Goal: Navigation & Orientation: Find specific page/section

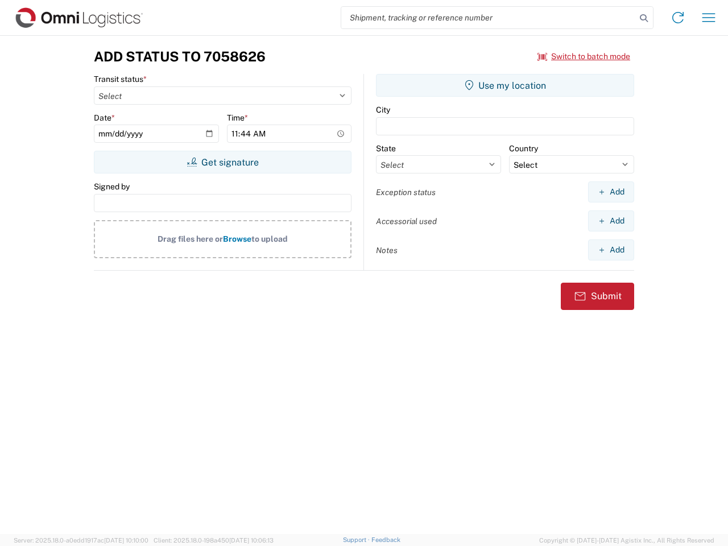
click at [488, 18] on input "search" at bounding box center [488, 18] width 295 height 22
click at [644, 18] on icon at bounding box center [644, 18] width 16 height 16
click at [678, 18] on icon at bounding box center [678, 18] width 18 height 18
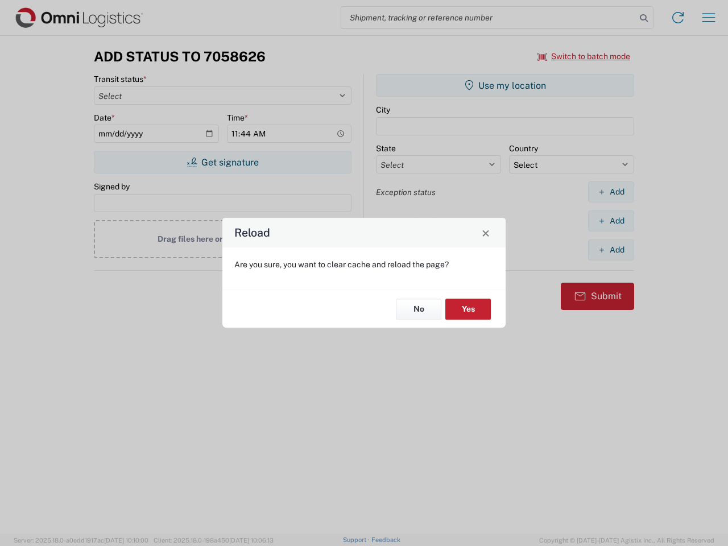
click at [708, 18] on div "Reload Are you sure, you want to clear cache and reload the page? No Yes" at bounding box center [364, 273] width 728 height 546
click at [584, 56] on div "Reload Are you sure, you want to clear cache and reload the page? No Yes" at bounding box center [364, 273] width 728 height 546
click at [222, 162] on div "Reload Are you sure, you want to clear cache and reload the page? No Yes" at bounding box center [364, 273] width 728 height 546
click at [505, 85] on div "Reload Are you sure, you want to clear cache and reload the page? No Yes" at bounding box center [364, 273] width 728 height 546
click at [611, 192] on div "Reload Are you sure, you want to clear cache and reload the page? No Yes" at bounding box center [364, 273] width 728 height 546
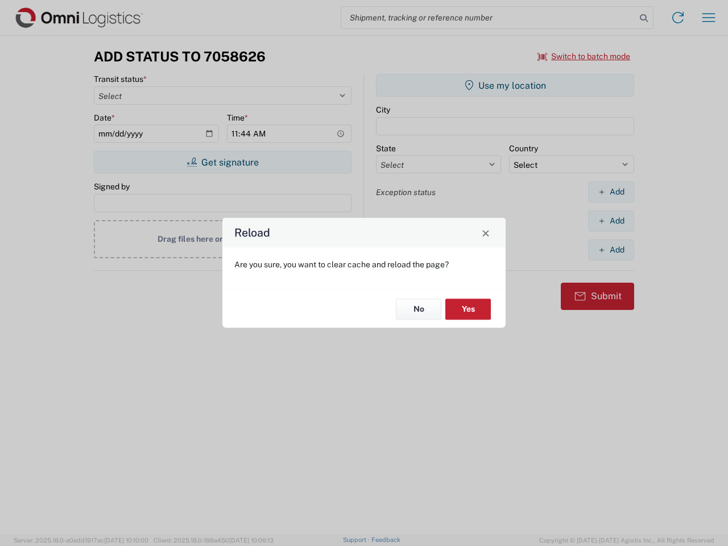
click at [611, 221] on div "Reload Are you sure, you want to clear cache and reload the page? No Yes" at bounding box center [364, 273] width 728 height 546
click at [611, 250] on div "Reload Are you sure, you want to clear cache and reload the page? No Yes" at bounding box center [364, 273] width 728 height 546
